Goal: Ask a question

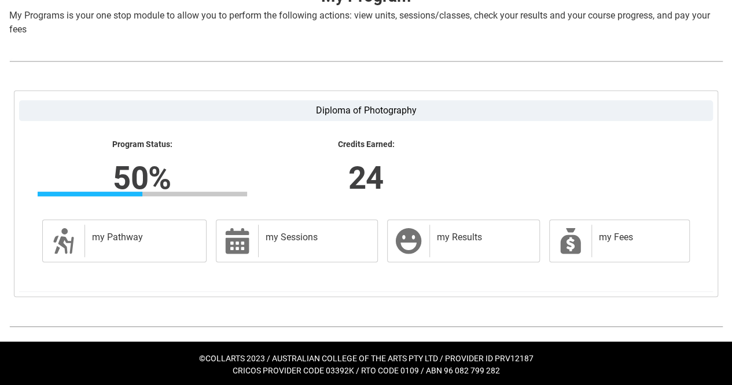
scroll to position [258, 0]
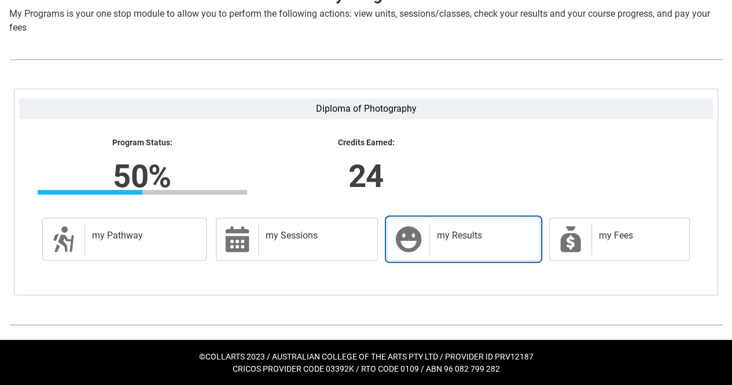
click at [436, 223] on div "my Results" at bounding box center [481, 239] width 105 height 32
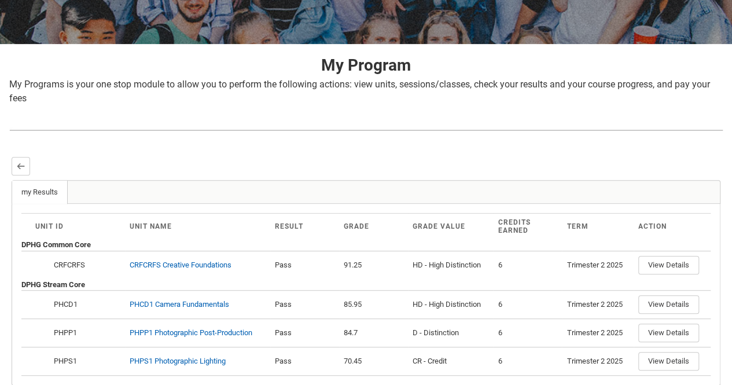
scroll to position [274, 0]
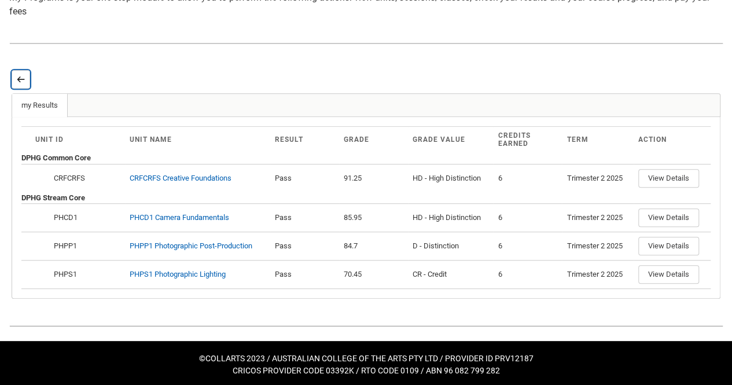
click at [22, 75] on lightning-primitive-icon "button" at bounding box center [21, 79] width 8 height 9
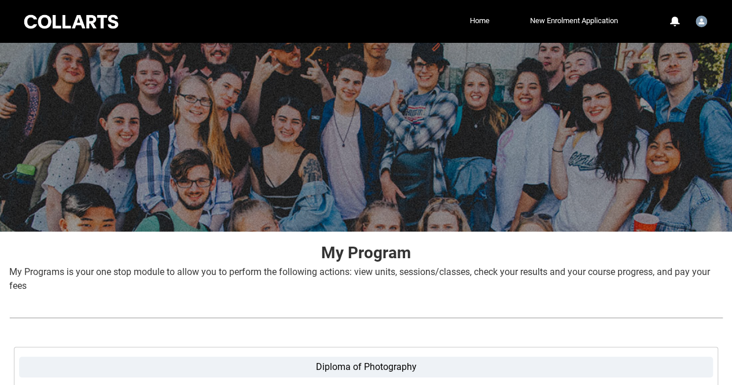
scroll to position [258, 0]
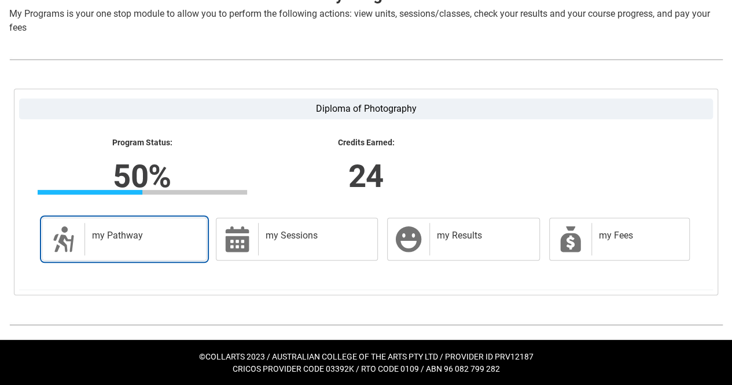
click at [193, 224] on div "my Pathway" at bounding box center [142, 239] width 117 height 32
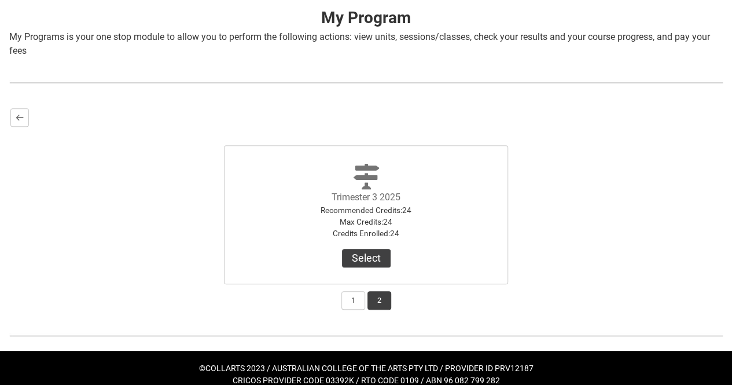
scroll to position [246, 0]
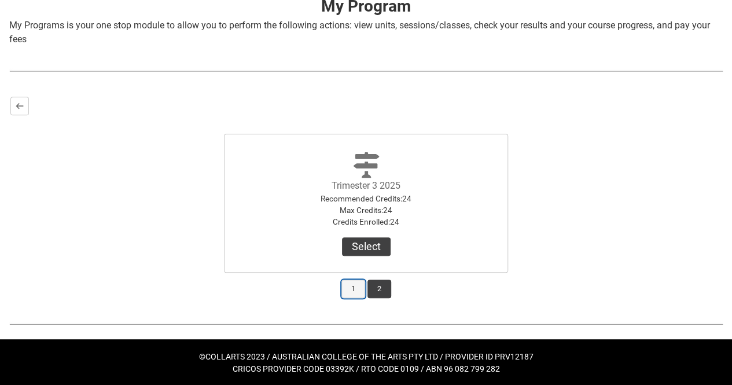
click at [352, 291] on button "1" at bounding box center [353, 288] width 24 height 19
click at [385, 290] on button "2" at bounding box center [379, 288] width 24 height 19
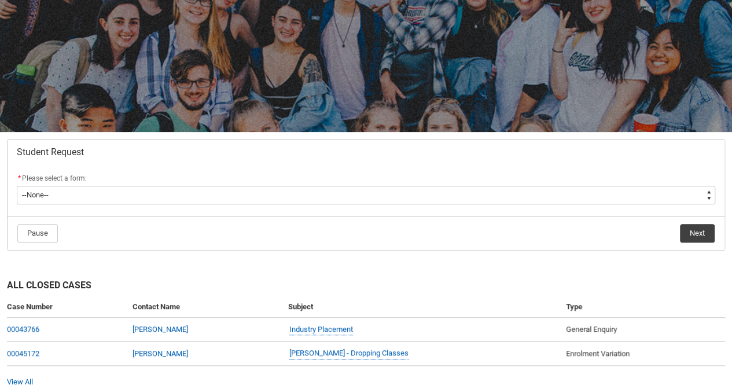
scroll to position [102, 0]
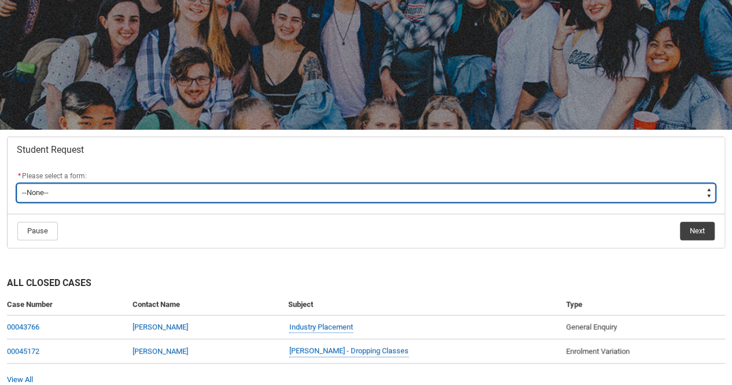
click at [150, 190] on select "--None-- Academic Transcript Application to Appeal Assignment Extension Change …" at bounding box center [366, 192] width 698 height 19
click at [153, 192] on select "--None-- Academic Transcript Application to Appeal Assignment Extension Change …" at bounding box center [366, 192] width 698 height 19
